Goal: Task Accomplishment & Management: Use online tool/utility

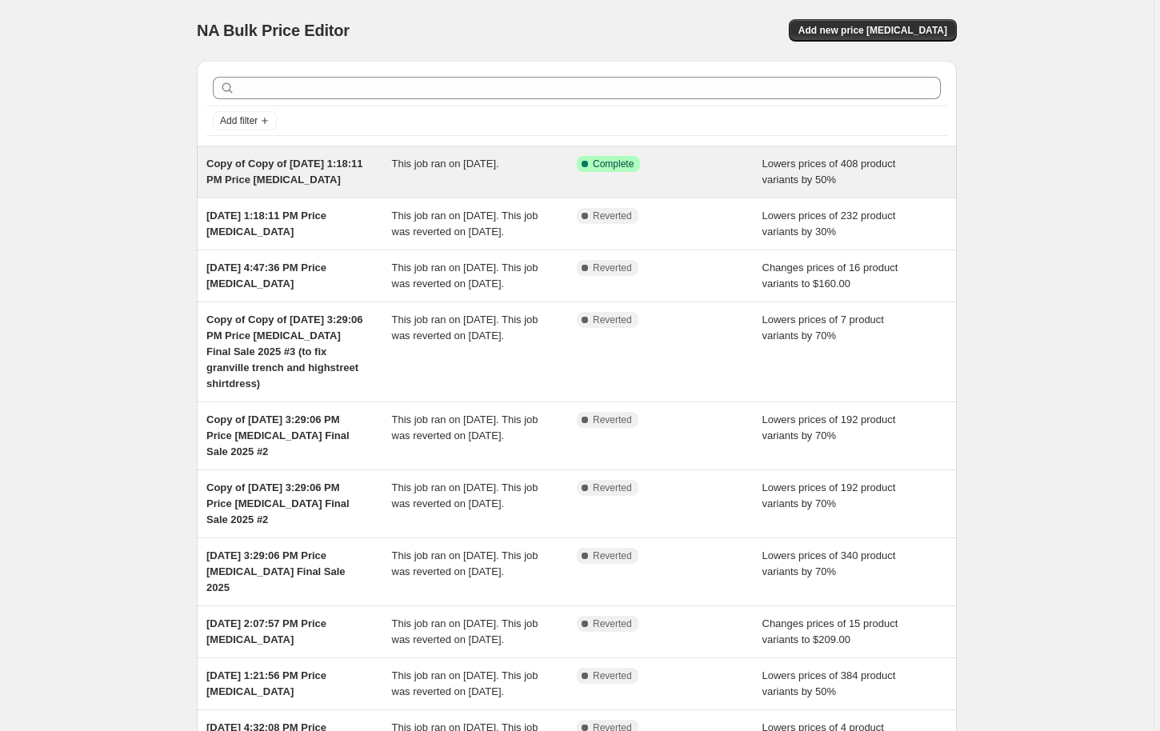
click at [258, 188] on div "Copy of Copy of Jun 4, 2025, 1:18:11 PM Price change job" at bounding box center [299, 172] width 186 height 32
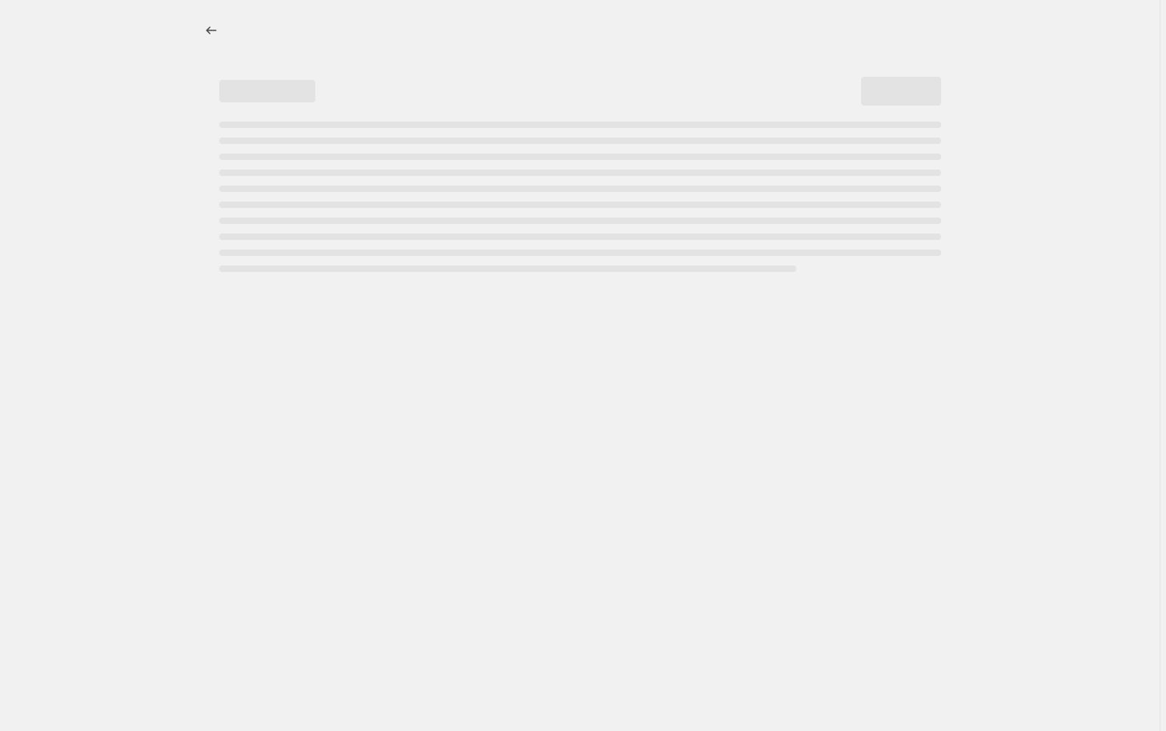
select select "percentage"
select select "not_equal"
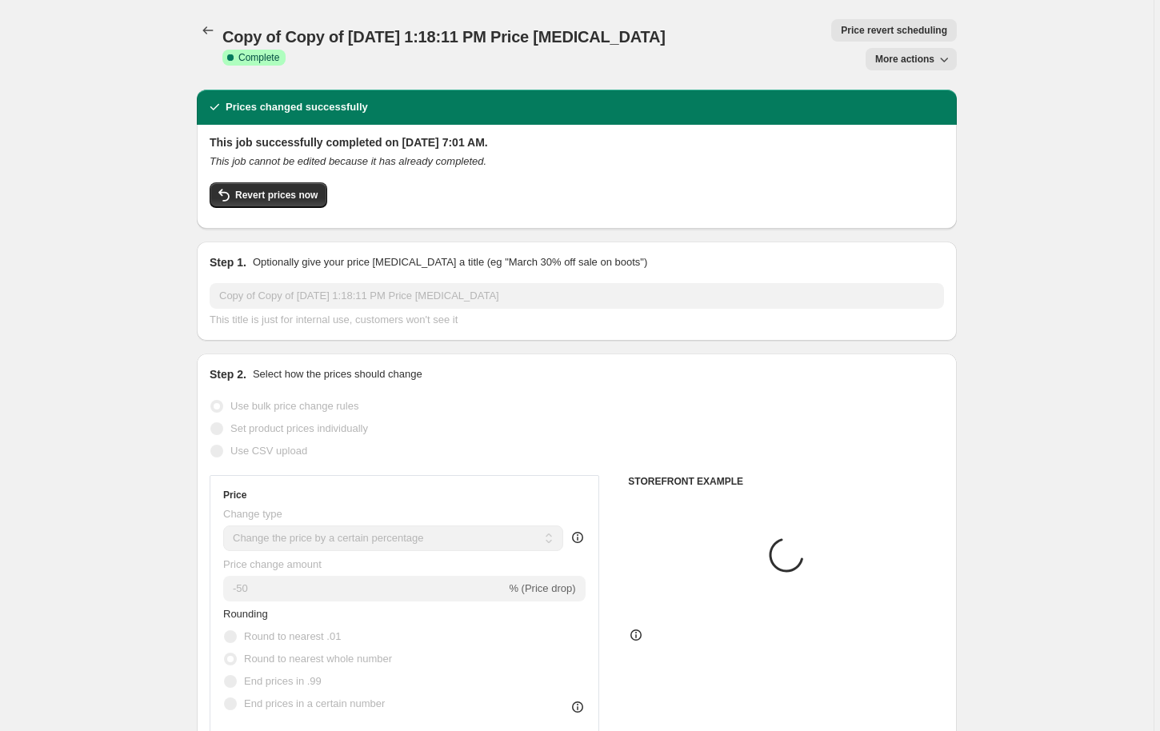
select select "collection"
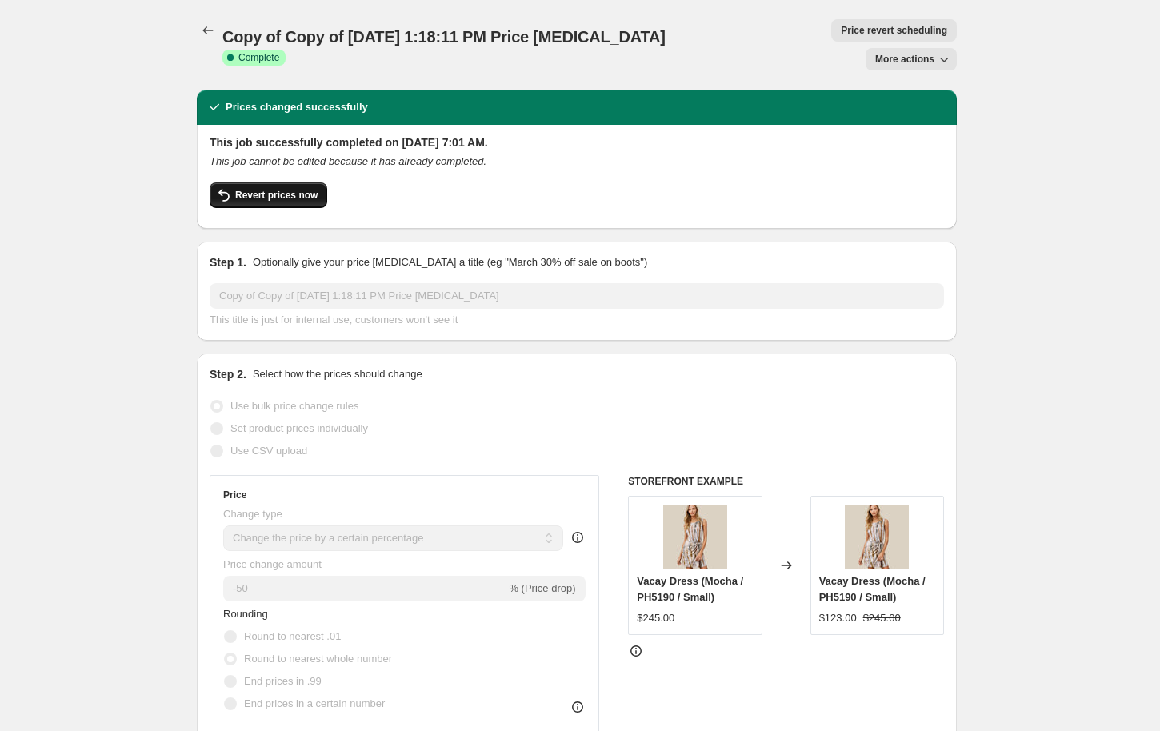
click at [235, 200] on span "Revert prices now" at bounding box center [276, 195] width 82 height 13
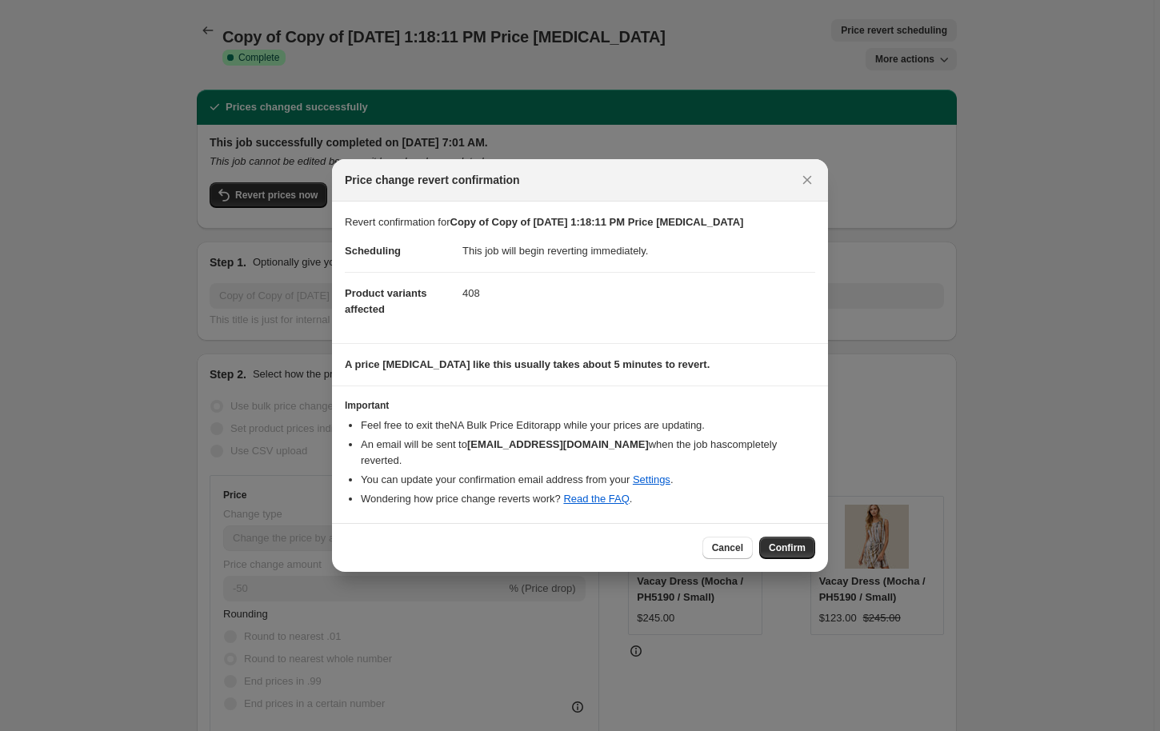
click at [806, 555] on span "Confirm" at bounding box center [787, 548] width 37 height 13
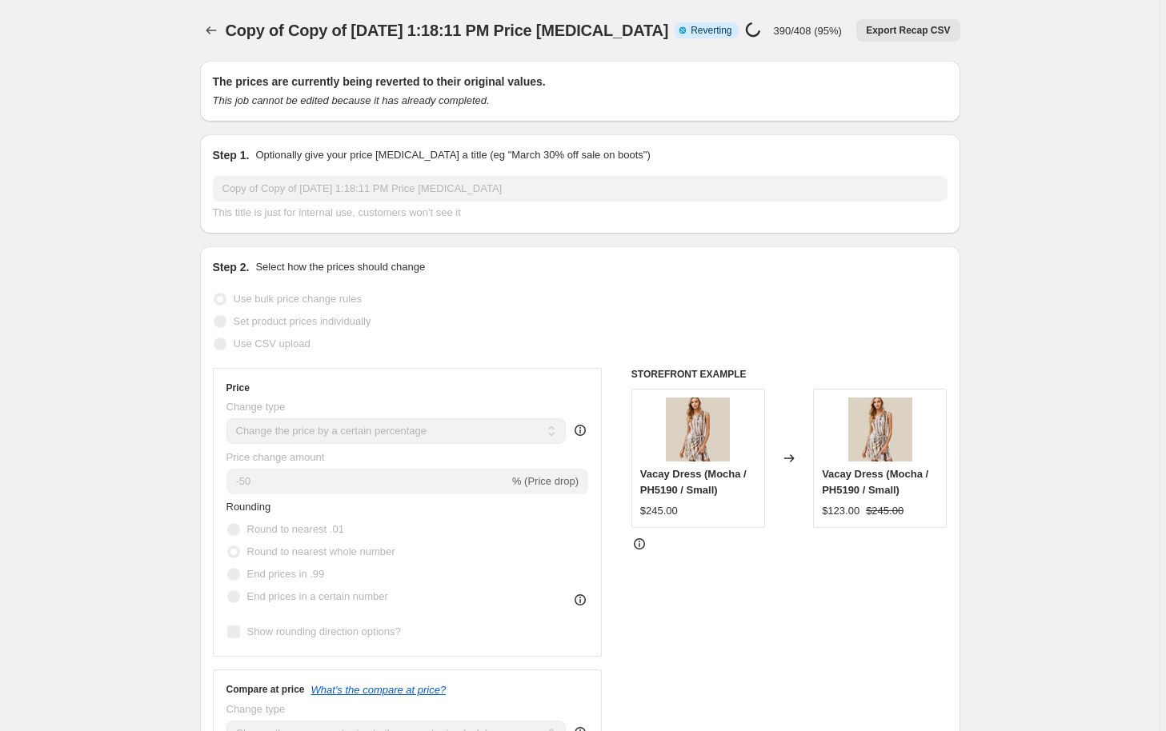
select select "percentage"
select select "collection"
select select "not_equal"
